Goal: Information Seeking & Learning: Learn about a topic

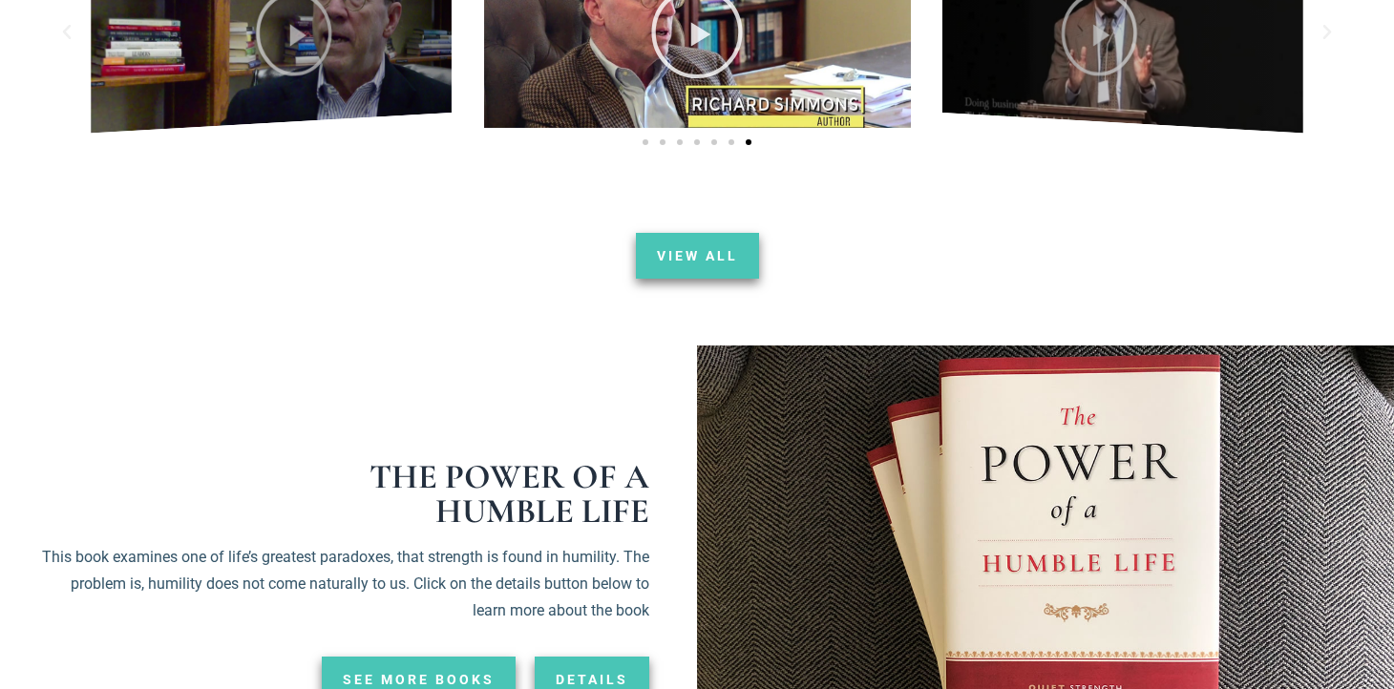
scroll to position [2463, 0]
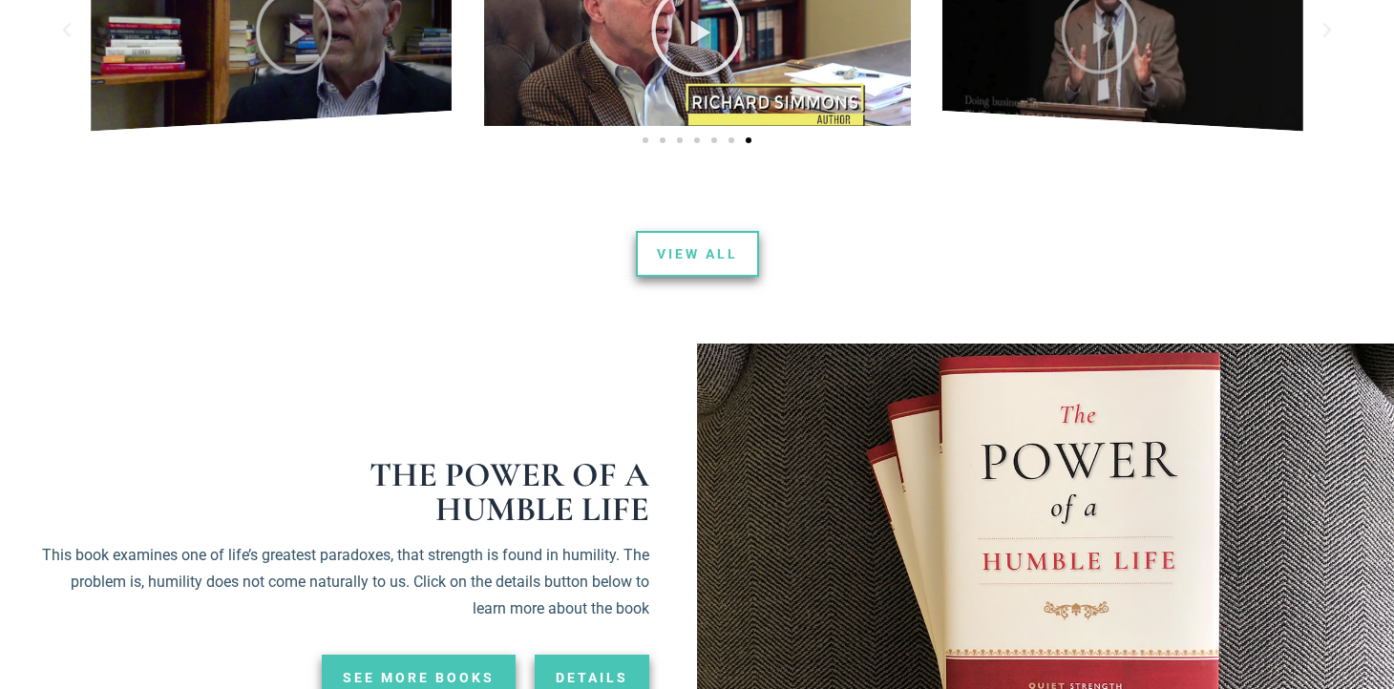
click at [689, 231] on link "View All" at bounding box center [697, 254] width 123 height 46
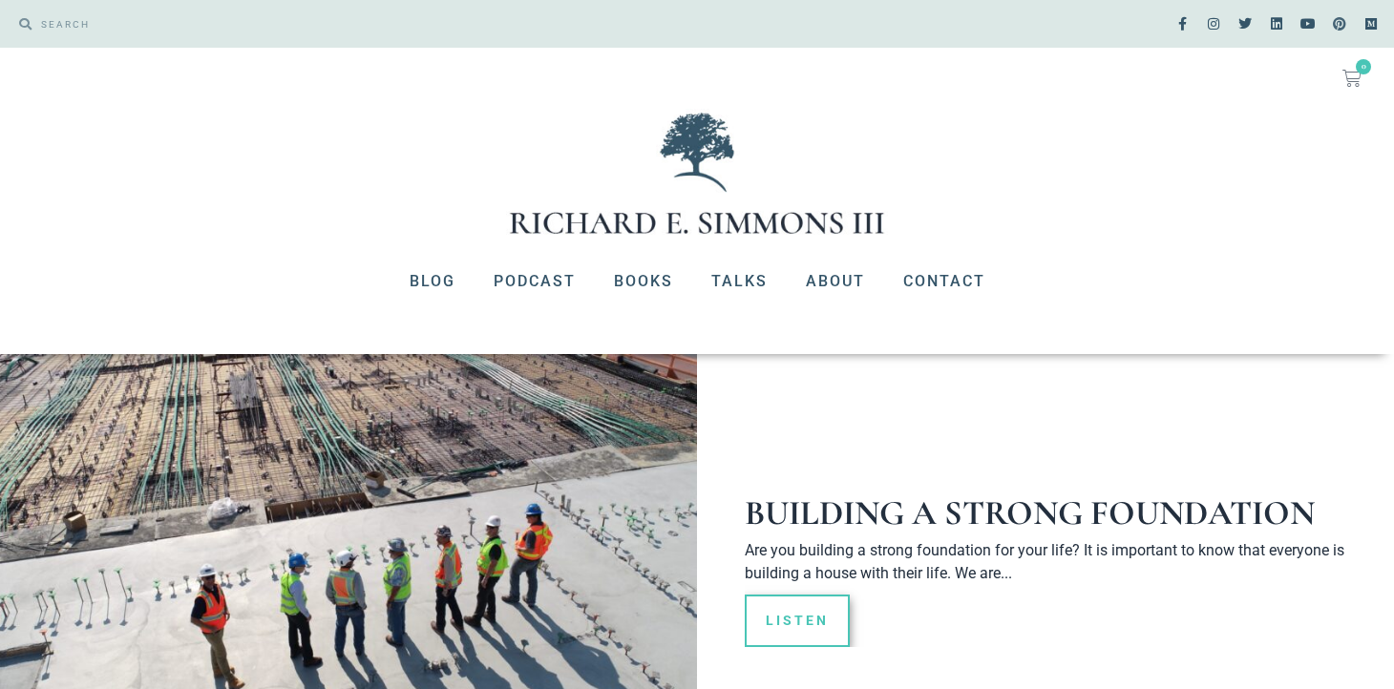
click at [1338, 20] on icon at bounding box center [1339, 23] width 13 height 13
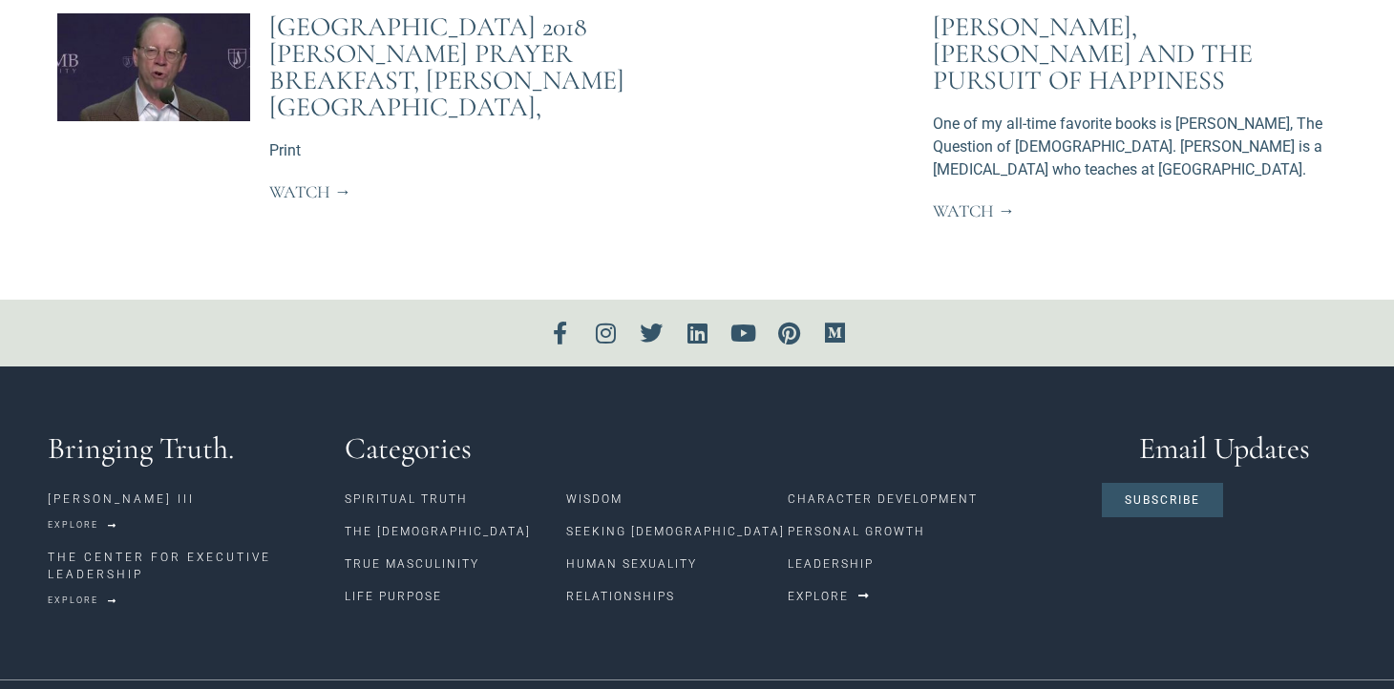
scroll to position [4459, 0]
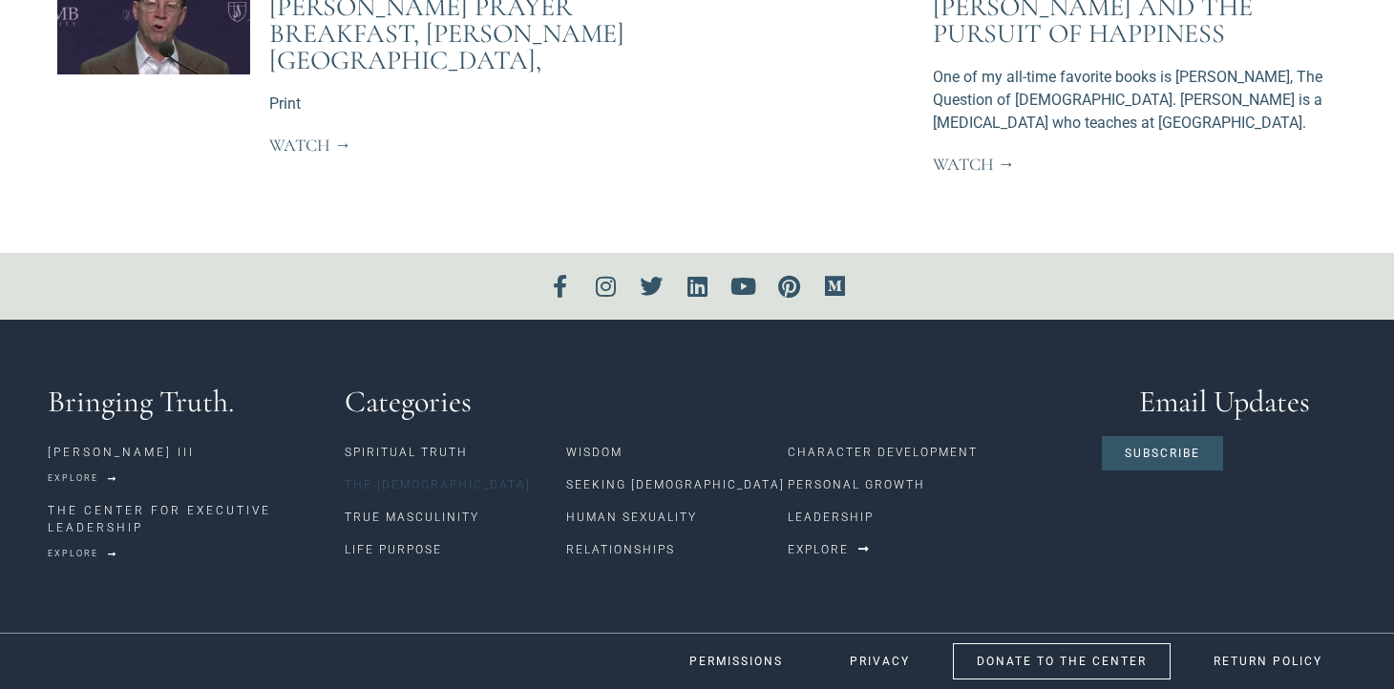
click at [392, 477] on link "The [DEMOGRAPHIC_DATA]" at bounding box center [455, 485] width 221 height 32
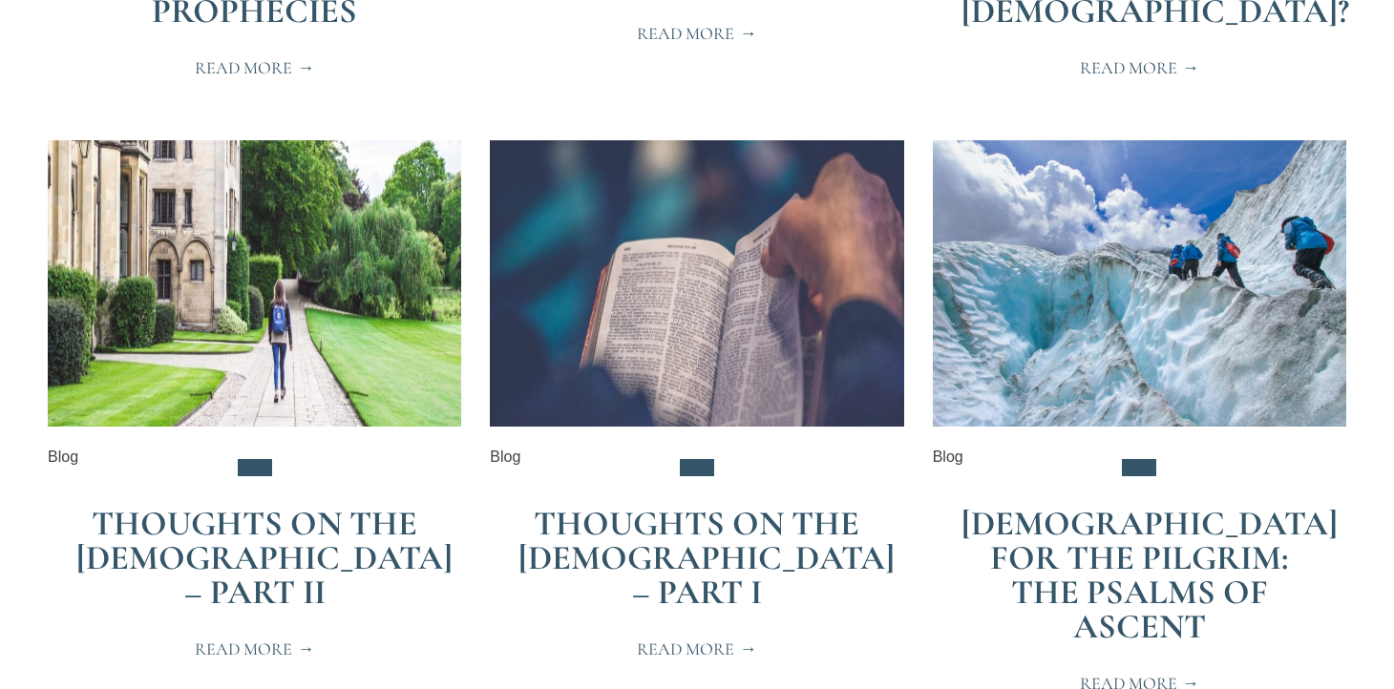
scroll to position [1032, 0]
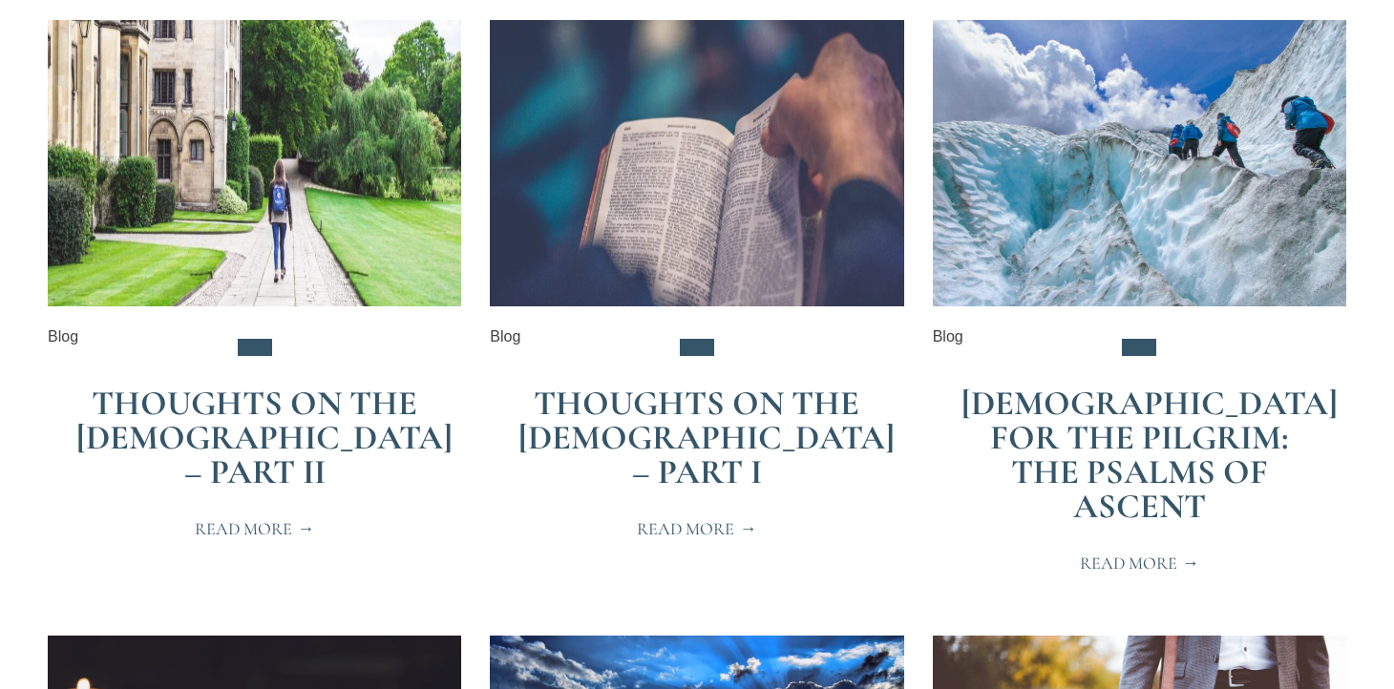
click at [667, 520] on span "Read More" at bounding box center [696, 528] width 119 height 17
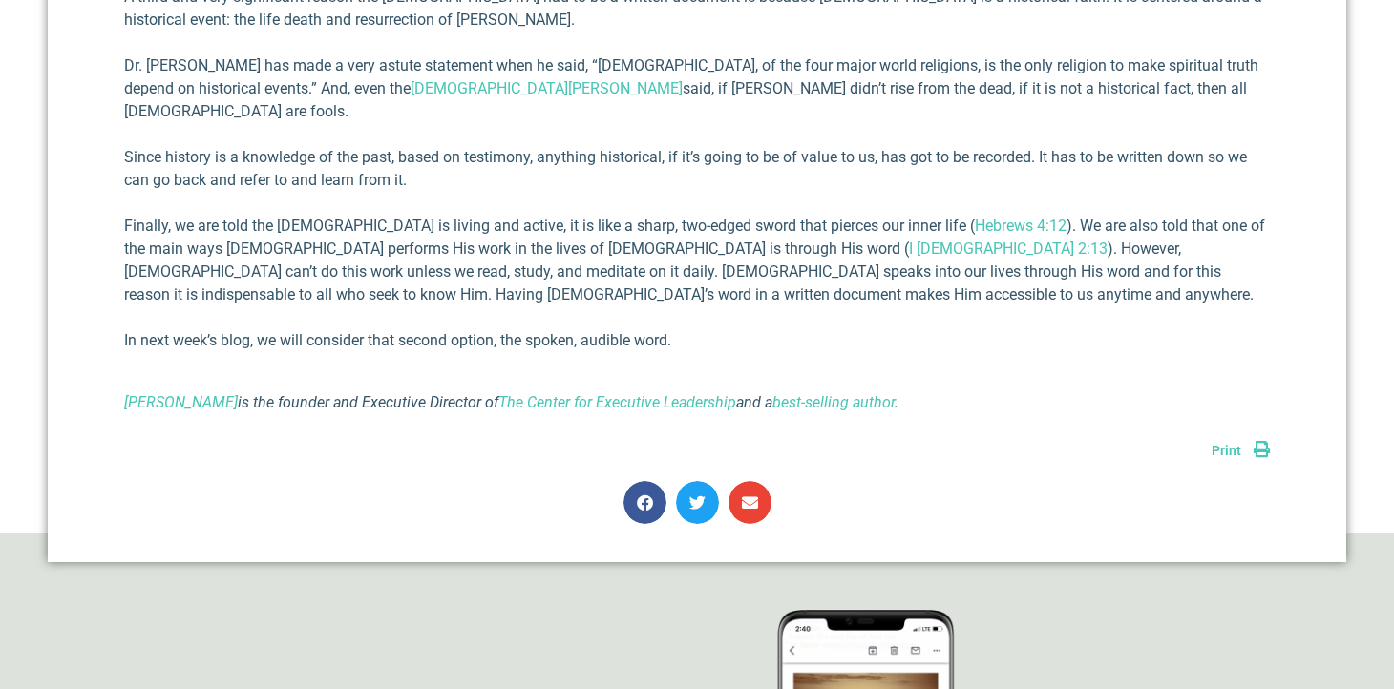
scroll to position [1272, 0]
